Goal: Task Accomplishment & Management: Complete application form

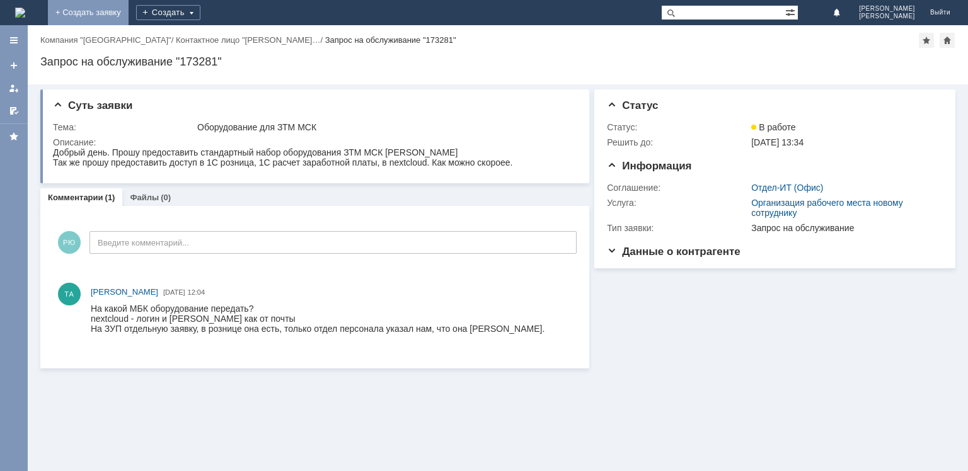
click at [129, 10] on link "+ Создать заявку" at bounding box center [88, 12] width 81 height 25
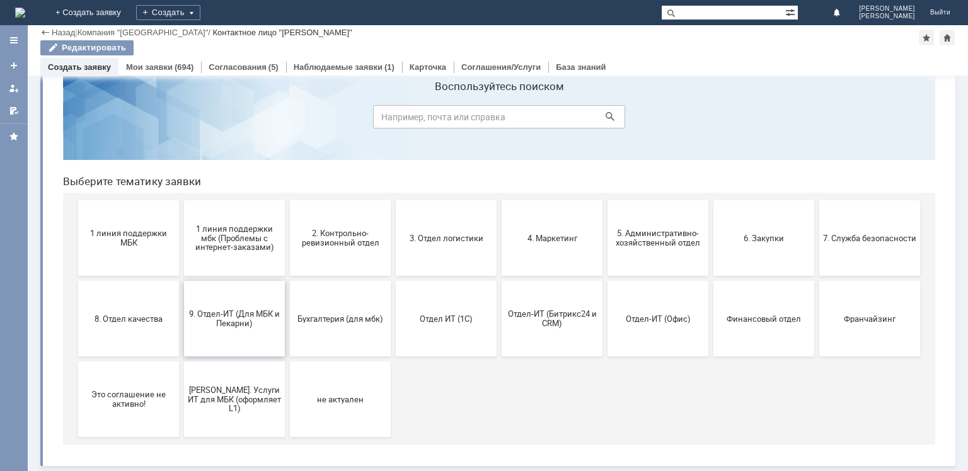
scroll to position [42, 0]
click at [226, 316] on span "9. Отдел-ИТ (Для МБК и Пекарни)" at bounding box center [234, 318] width 93 height 19
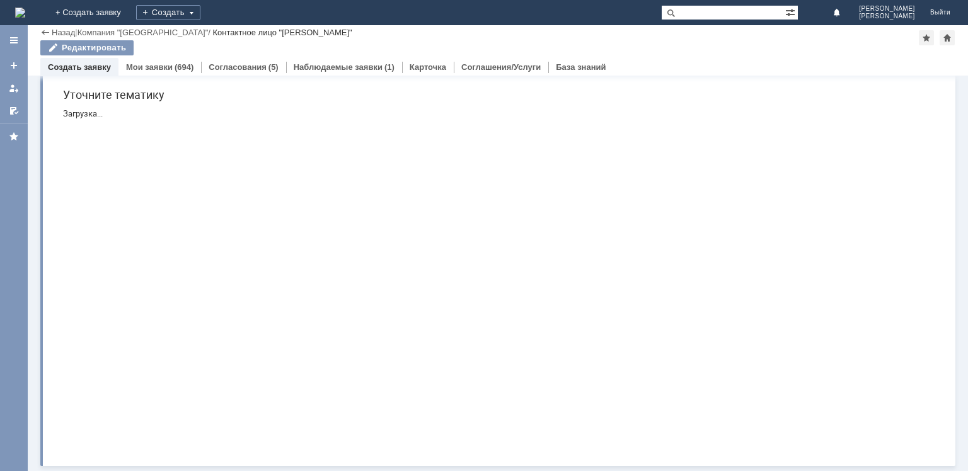
scroll to position [0, 0]
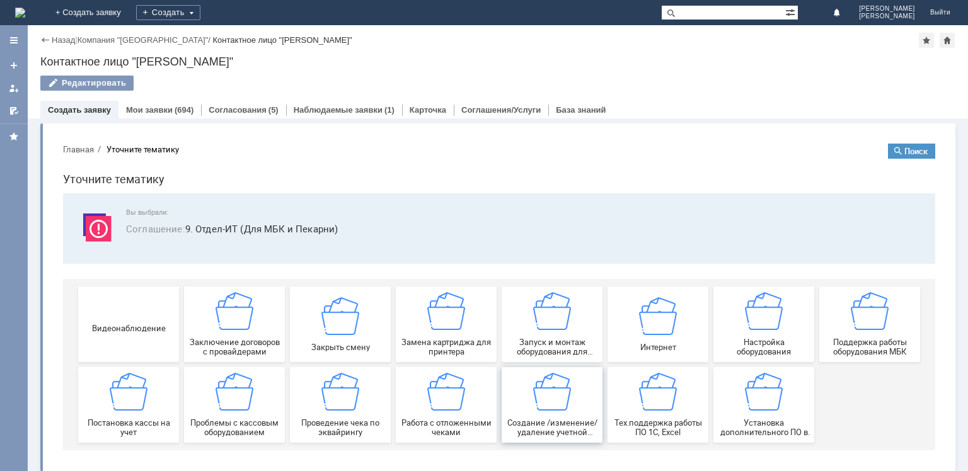
click at [549, 396] on img at bounding box center [552, 392] width 38 height 38
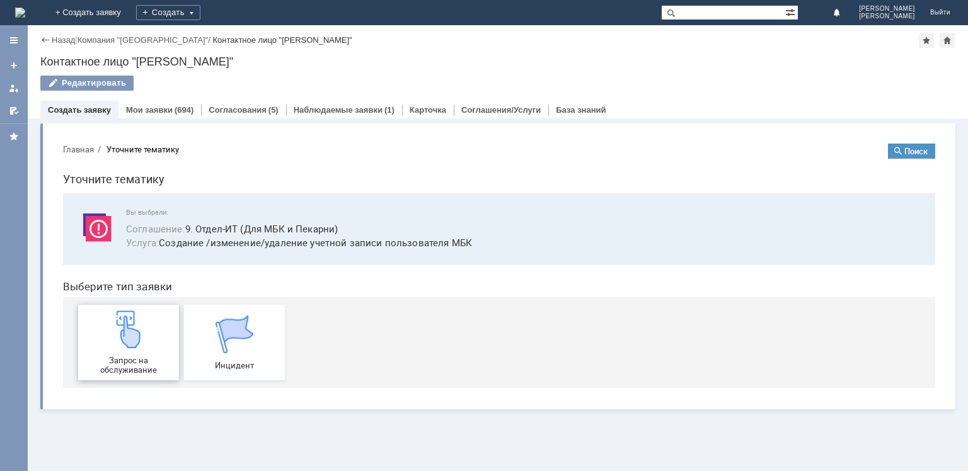
click at [134, 342] on img at bounding box center [129, 330] width 38 height 38
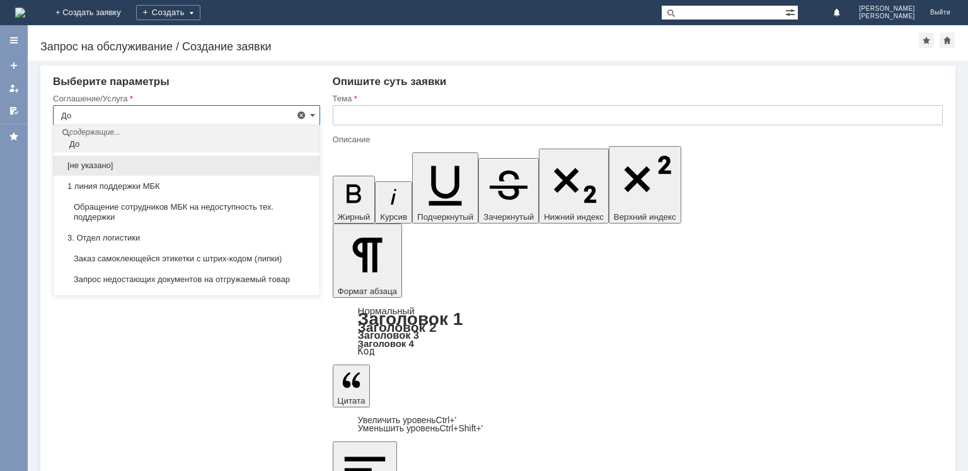
type input "Д"
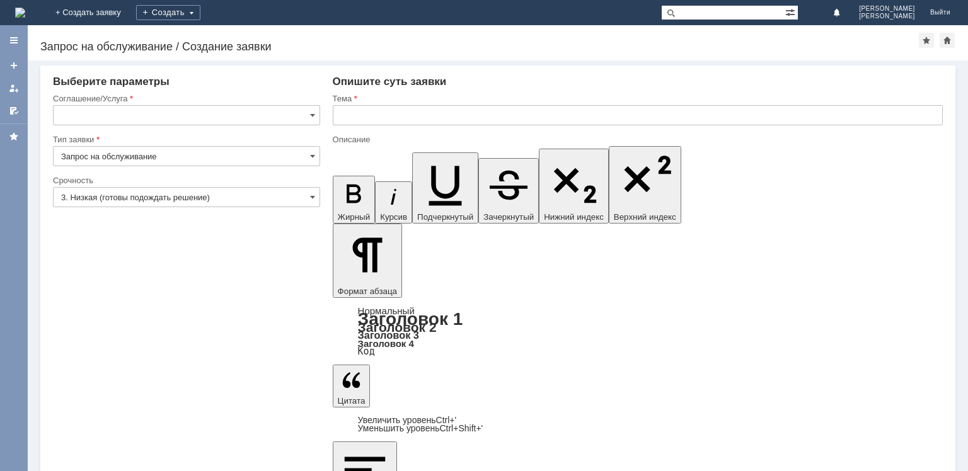
type input "Создание /изменение/удаление учетной записи пользователя МБК"
click at [723, 14] on input "text" at bounding box center [723, 12] width 124 height 15
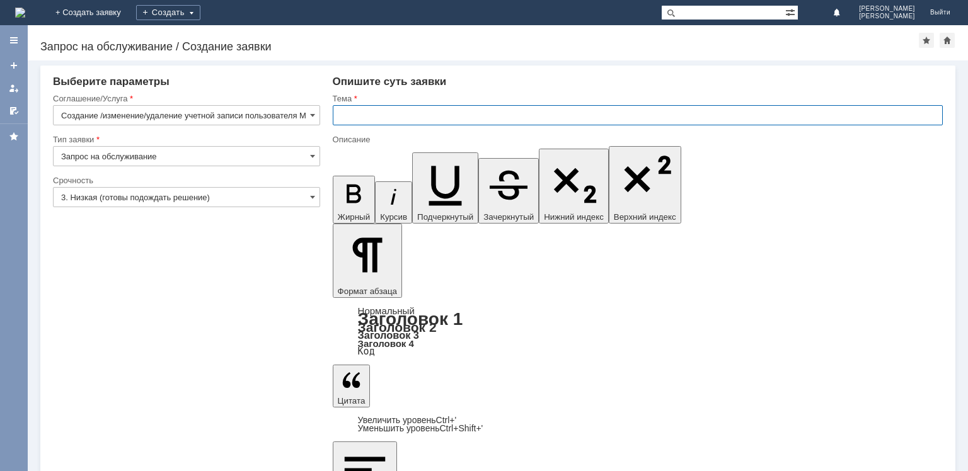
click at [364, 119] on input "text" at bounding box center [638, 115] width 610 height 20
type input "Доступ в кассу 1 С"
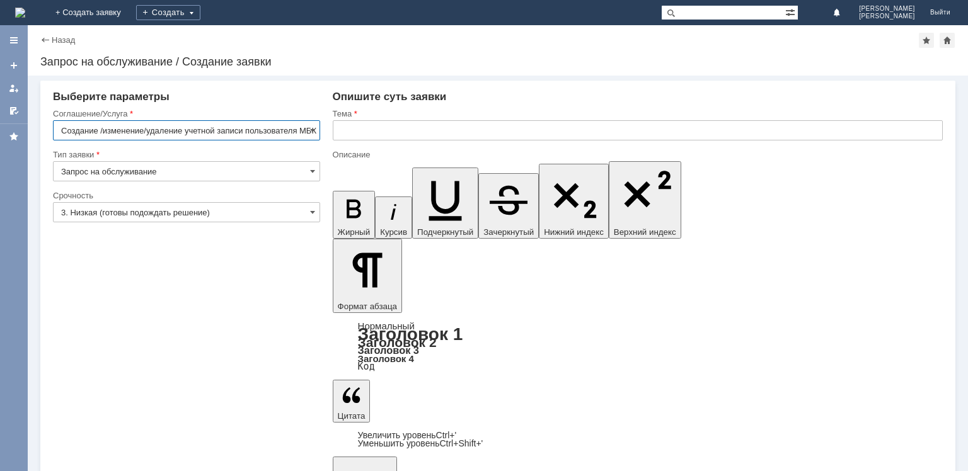
scroll to position [0, 4]
